Goal: Find specific fact: Find specific page/section

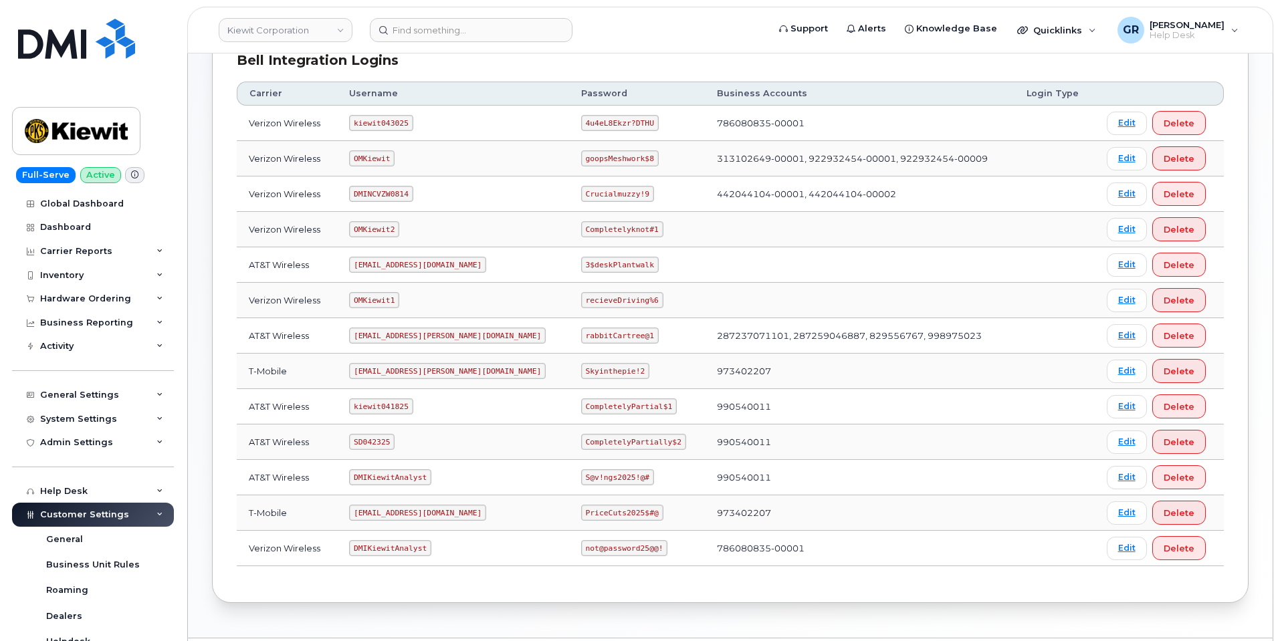
scroll to position [201, 0]
click at [581, 119] on code "4u4eL8Ekzr?DTHU" at bounding box center [620, 122] width 78 height 16
click at [581, 118] on code "4u4eL8Ekzr?DTHU" at bounding box center [620, 122] width 78 height 16
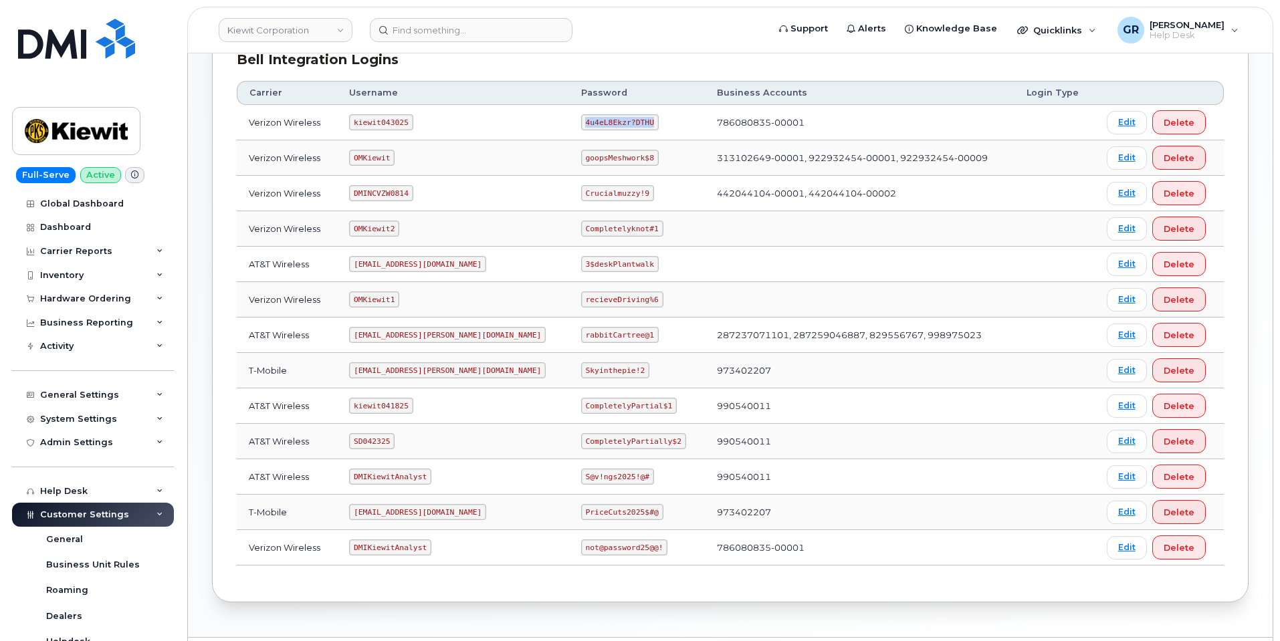
click at [581, 118] on code "4u4eL8Ekzr?DTHU" at bounding box center [620, 122] width 78 height 16
click at [402, 112] on td "kiewit043025" at bounding box center [453, 122] width 232 height 35
click at [400, 119] on code "kiewit043025" at bounding box center [381, 122] width 64 height 16
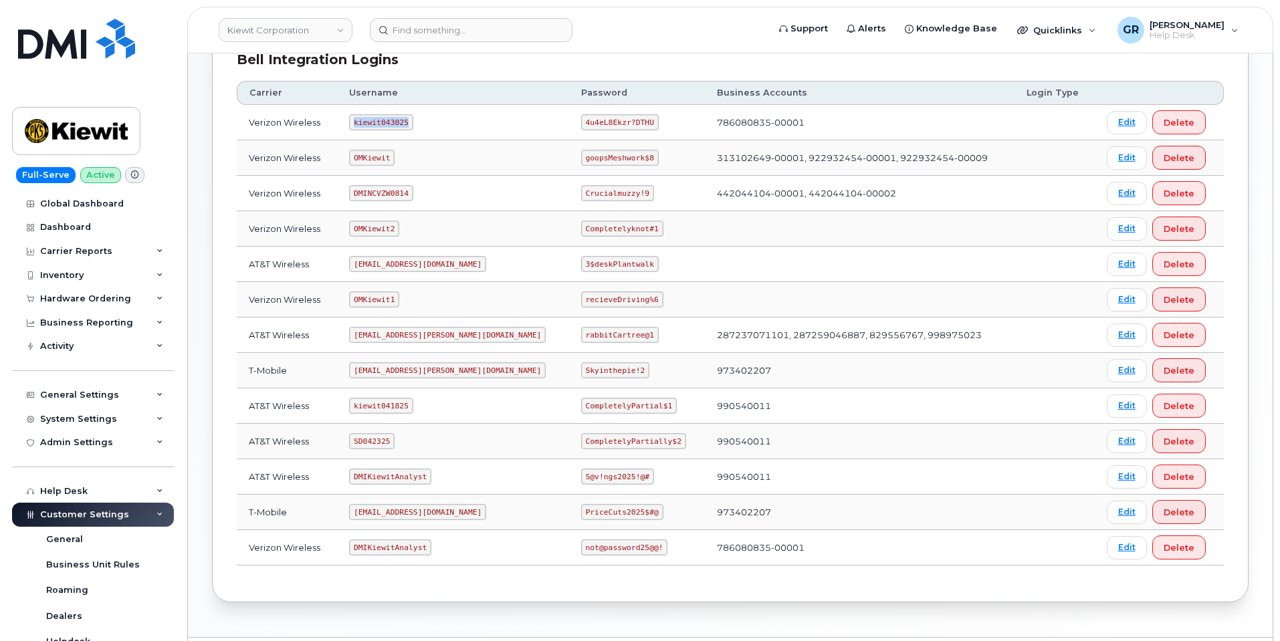
copy code "kiewit043025"
click at [581, 122] on code "4u4eL8Ekzr?DTHU" at bounding box center [620, 122] width 78 height 16
click at [581, 126] on code "4u4eL8Ekzr?DTHU" at bounding box center [620, 122] width 78 height 16
click at [581, 124] on code "4u4eL8Ekzr?DTHU" at bounding box center [620, 122] width 78 height 16
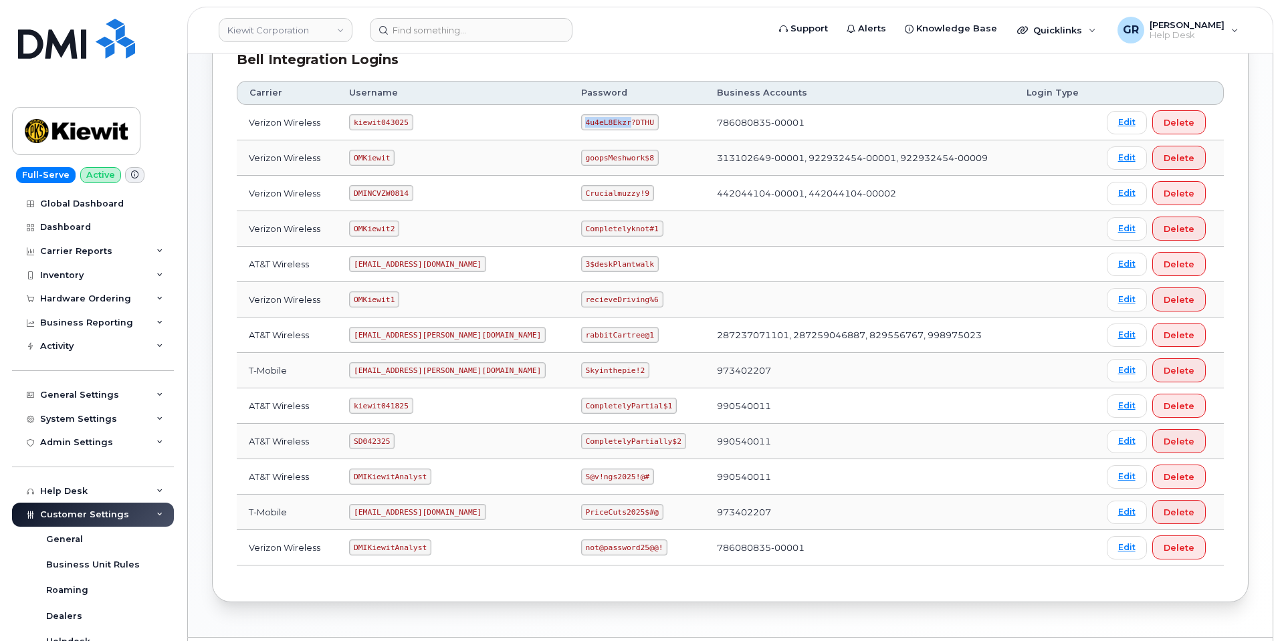
click at [581, 124] on code "4u4eL8Ekzr?DTHU" at bounding box center [620, 122] width 78 height 16
copy code "4u4eL8Ekzr?DTHU"
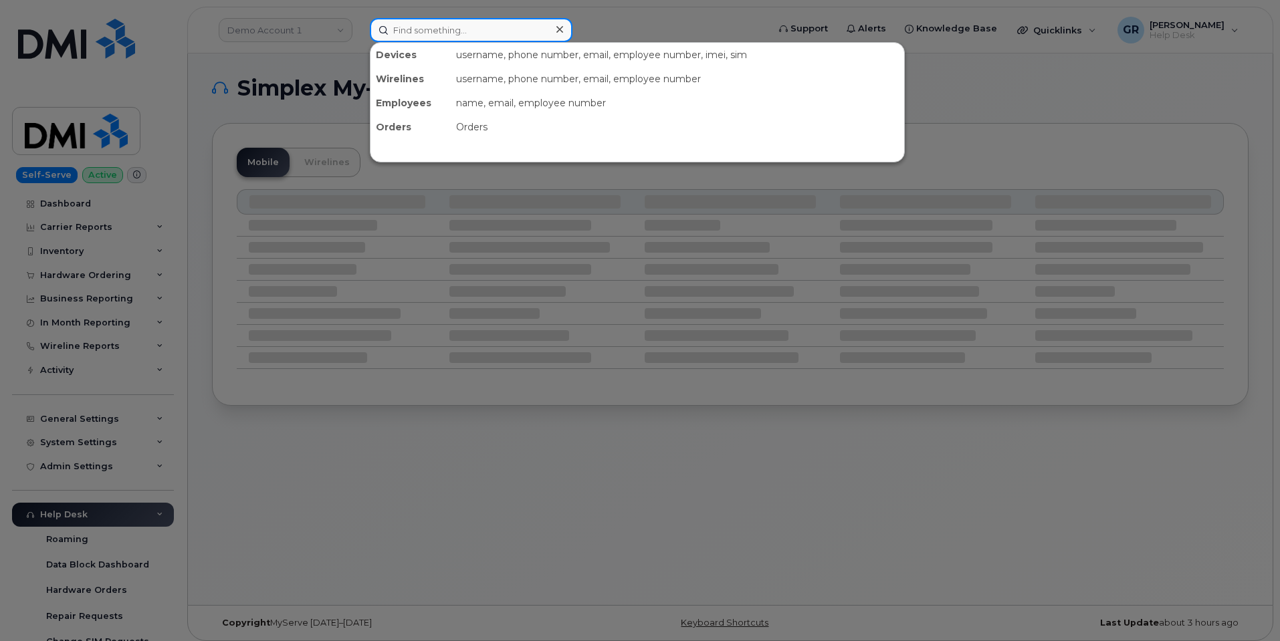
click at [519, 27] on input at bounding box center [471, 30] width 203 height 24
paste input "5872277798"
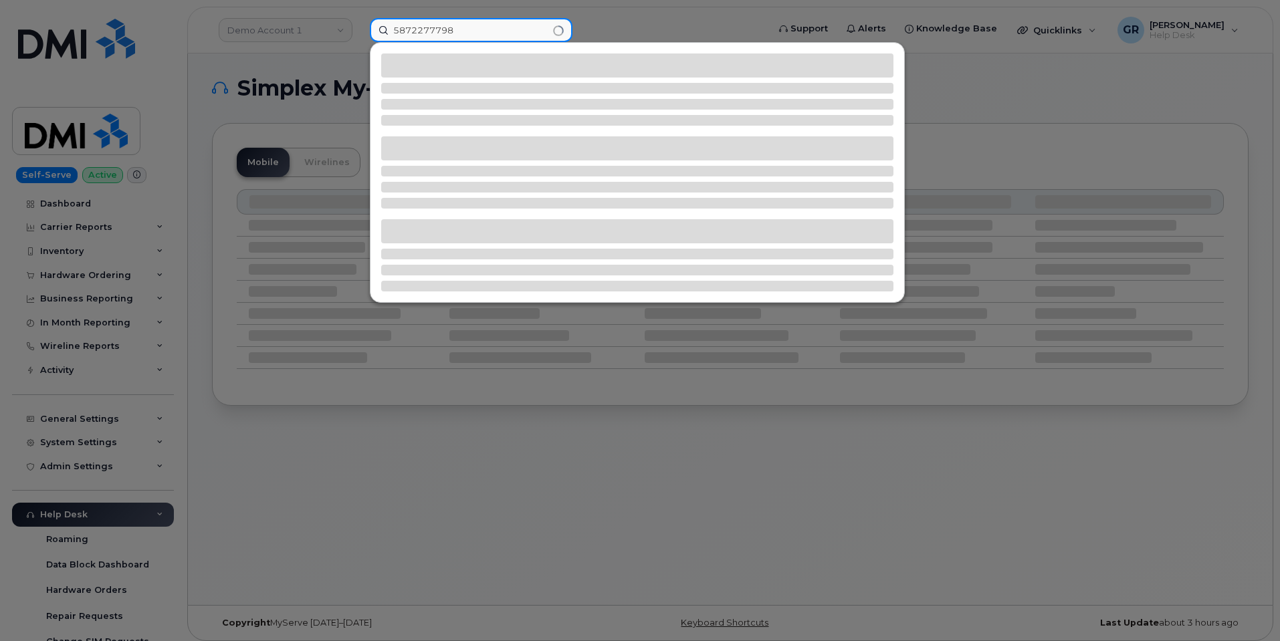
type input "5872277798"
